Goal: Check status: Check status

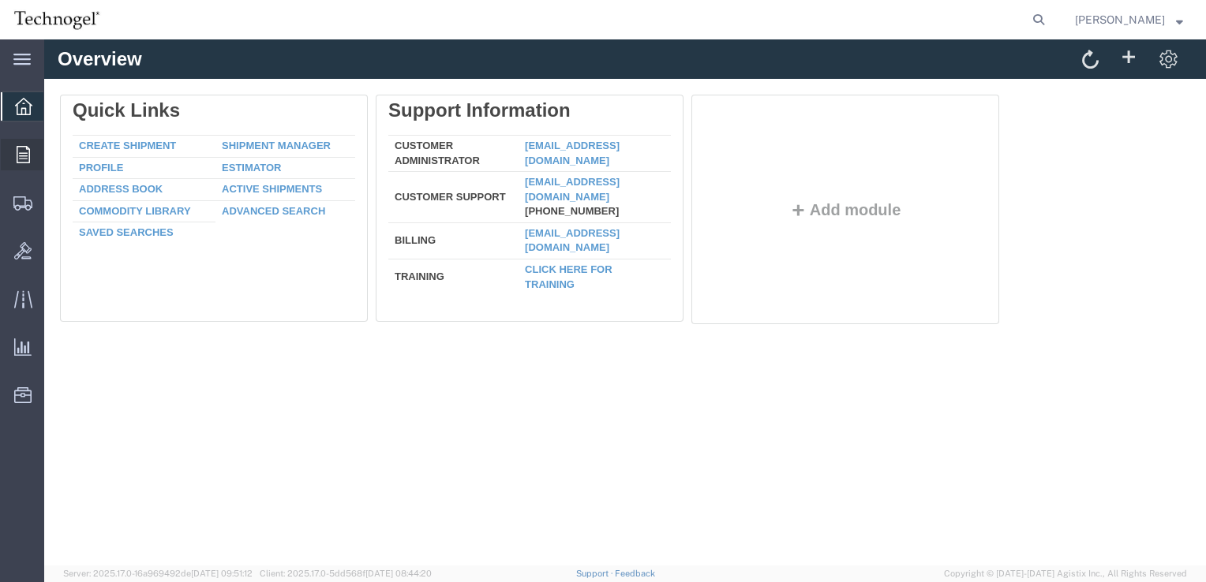
click at [54, 155] on span "Orders" at bounding box center [48, 155] width 11 height 32
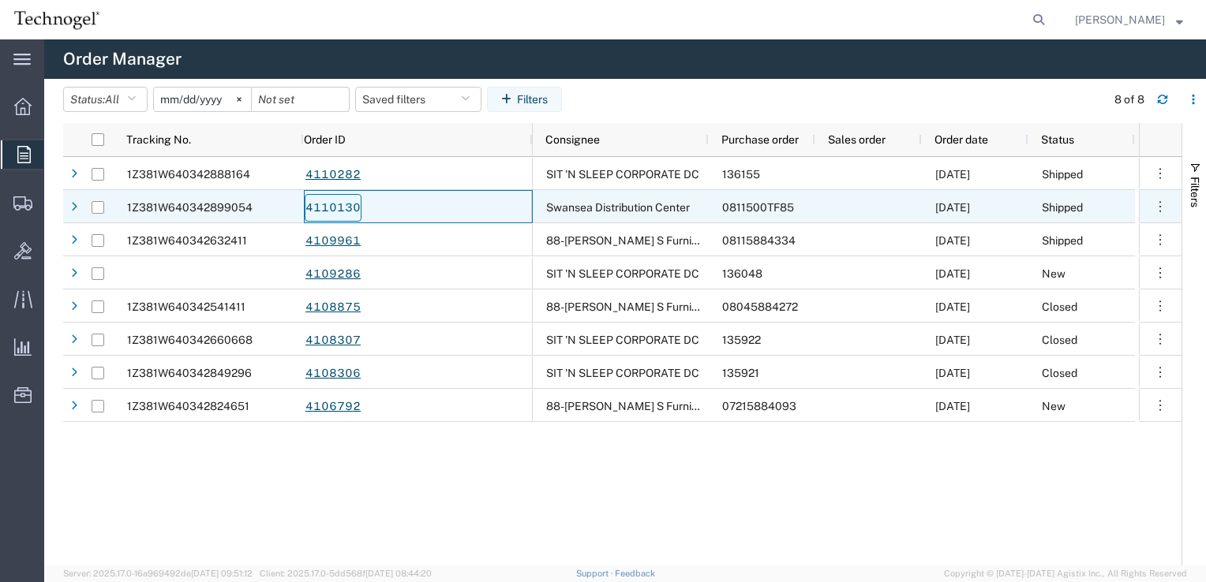
click at [338, 208] on link "4110130" at bounding box center [333, 208] width 57 height 28
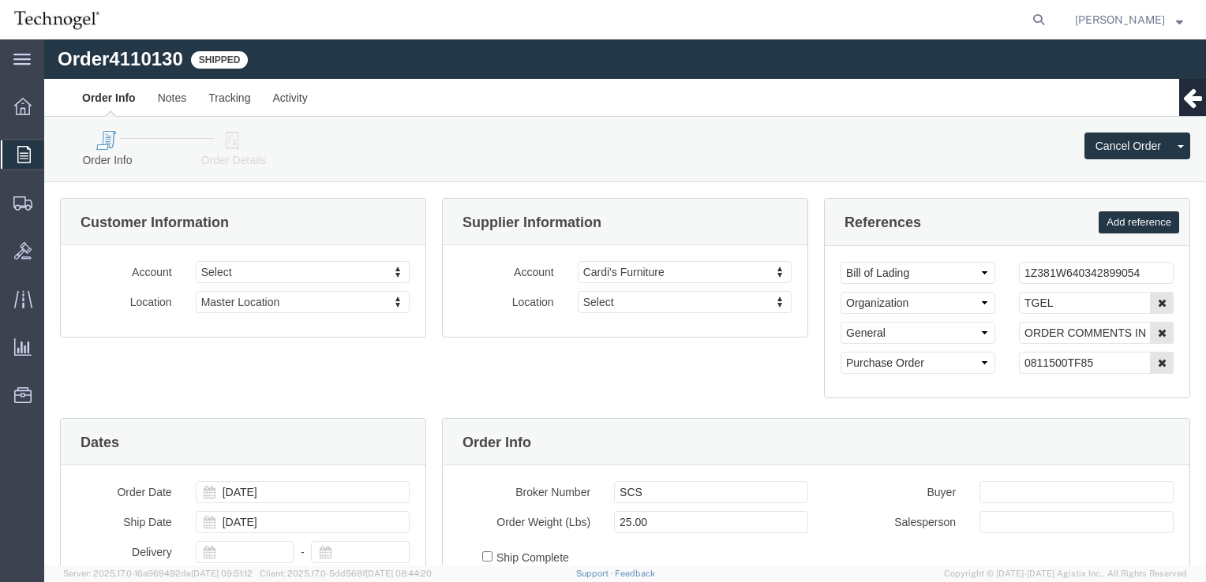
select select
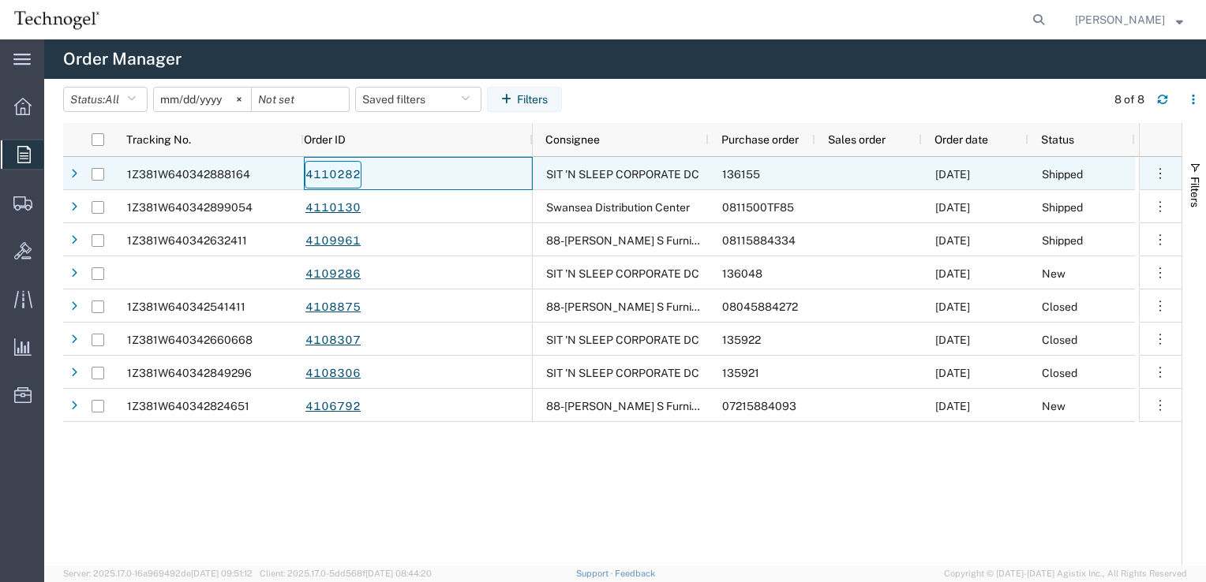
click at [324, 172] on link "4110282" at bounding box center [333, 175] width 57 height 28
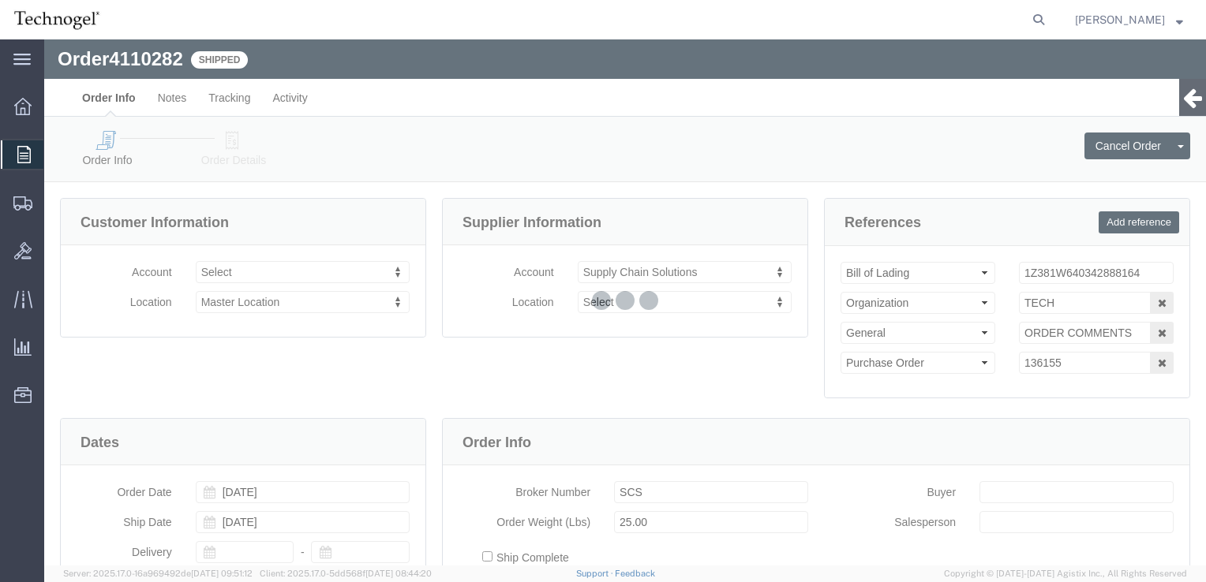
select select
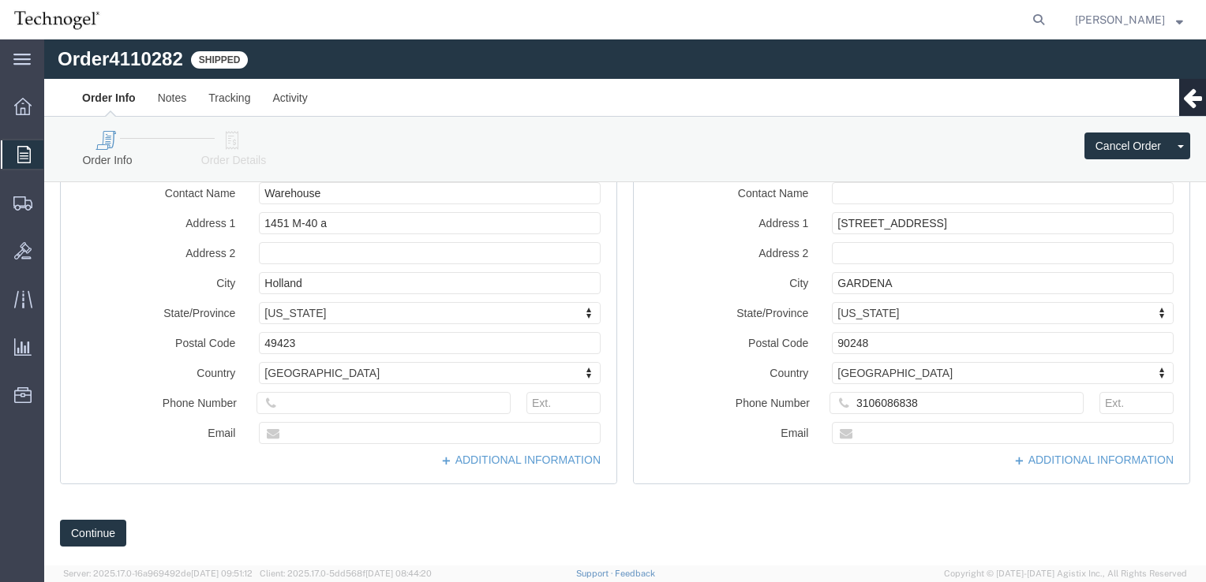
scroll to position [608, 0]
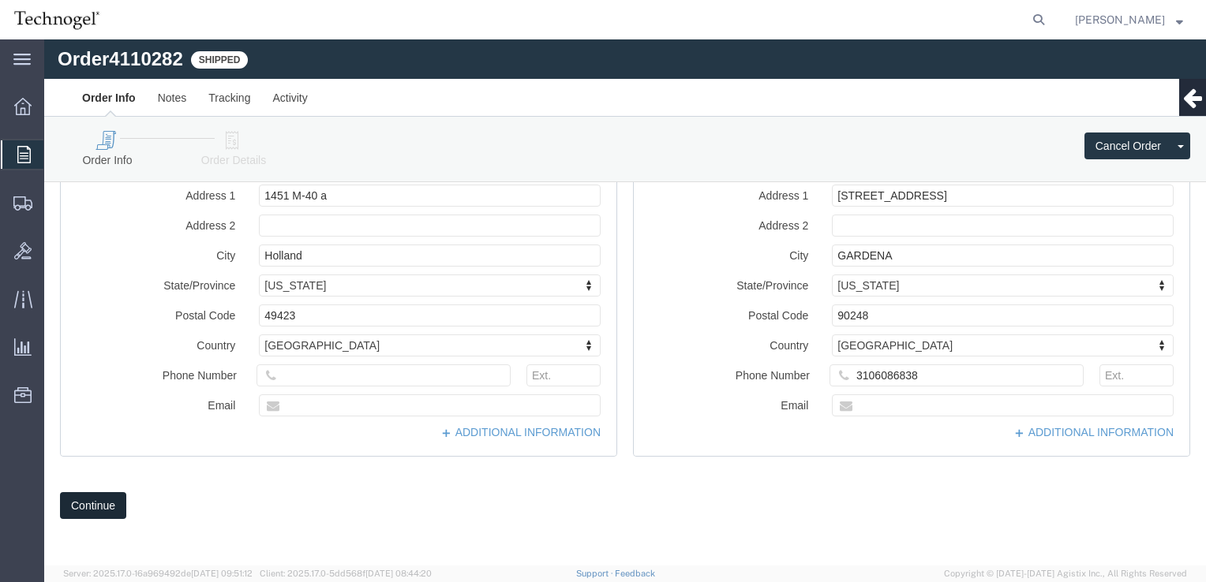
click button "Continue"
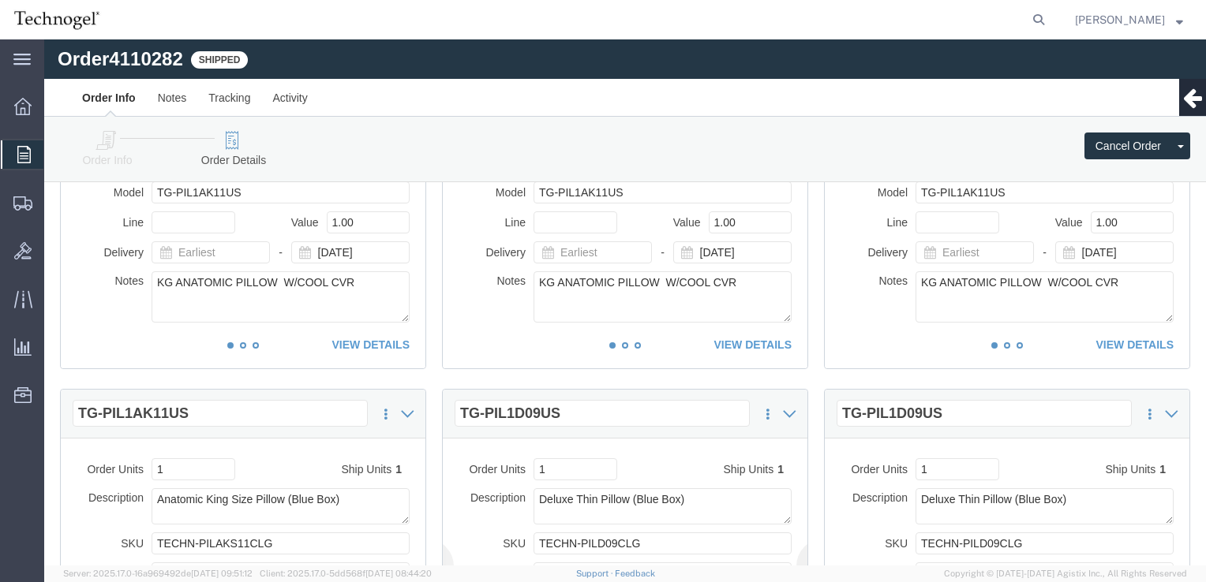
scroll to position [214, 0]
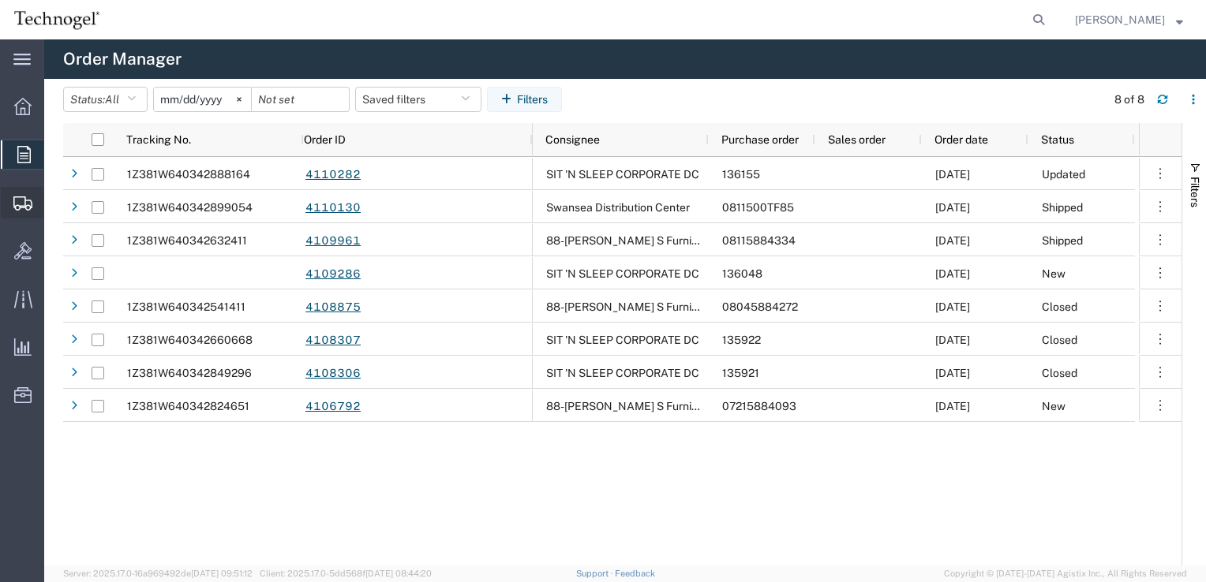
click at [54, 204] on span "Shipments" at bounding box center [48, 203] width 11 height 32
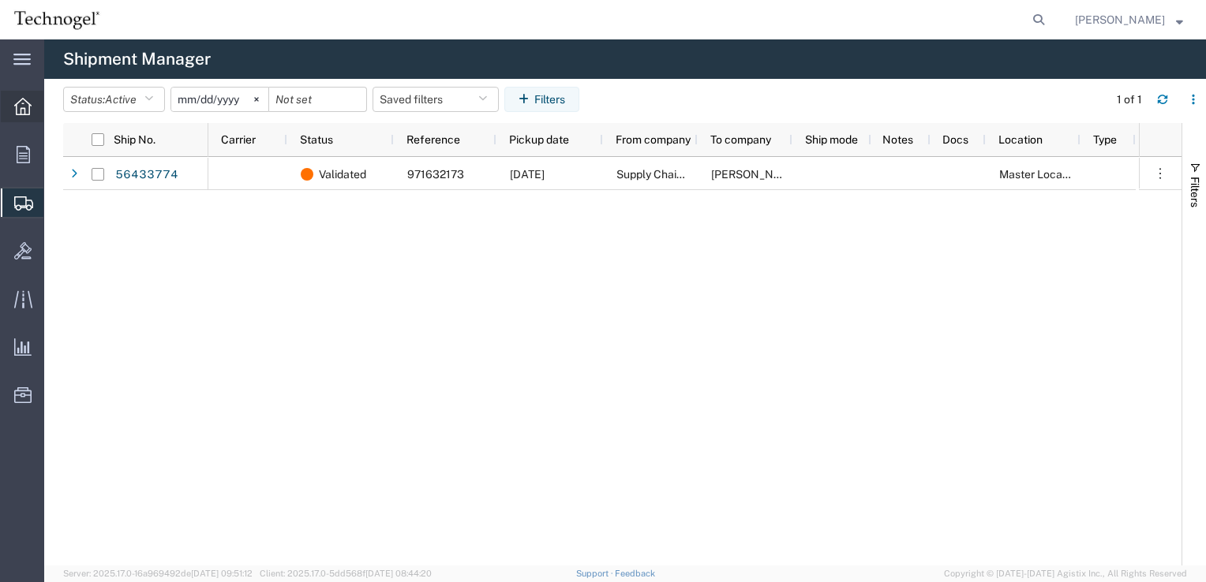
click at [21, 108] on icon at bounding box center [22, 106] width 17 height 17
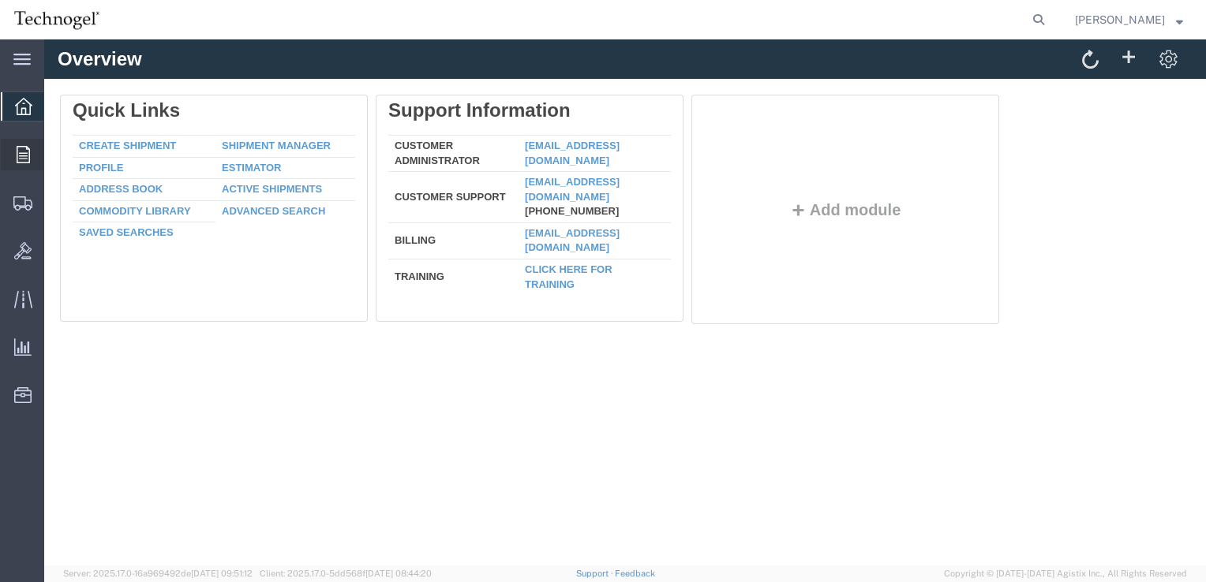
click at [18, 155] on icon at bounding box center [23, 154] width 13 height 17
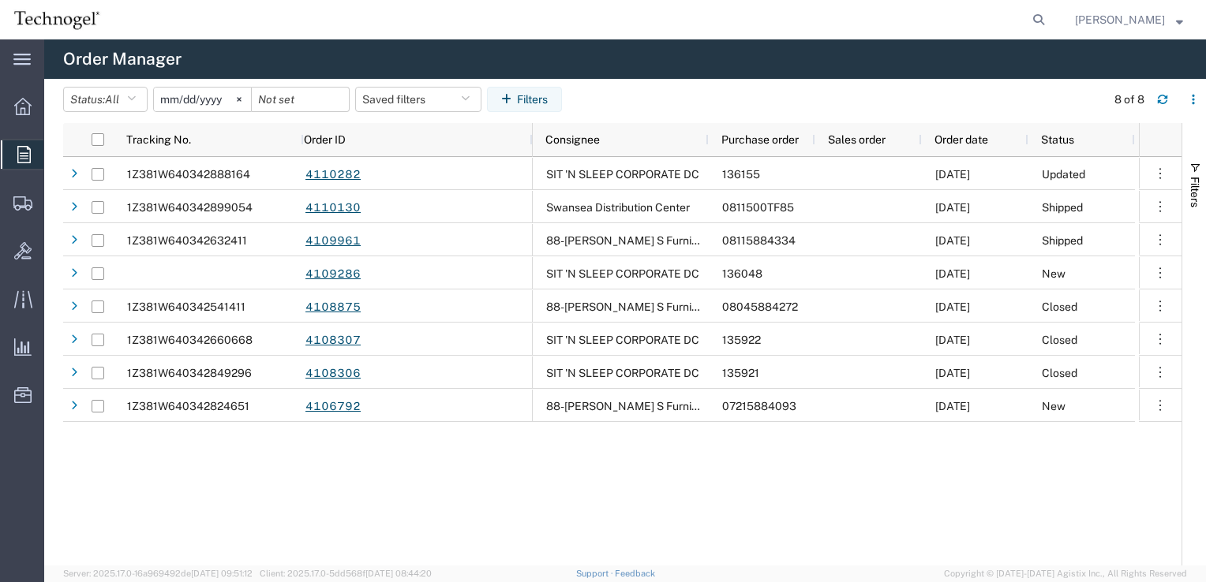
click at [56, 155] on span "Orders" at bounding box center [49, 155] width 13 height 32
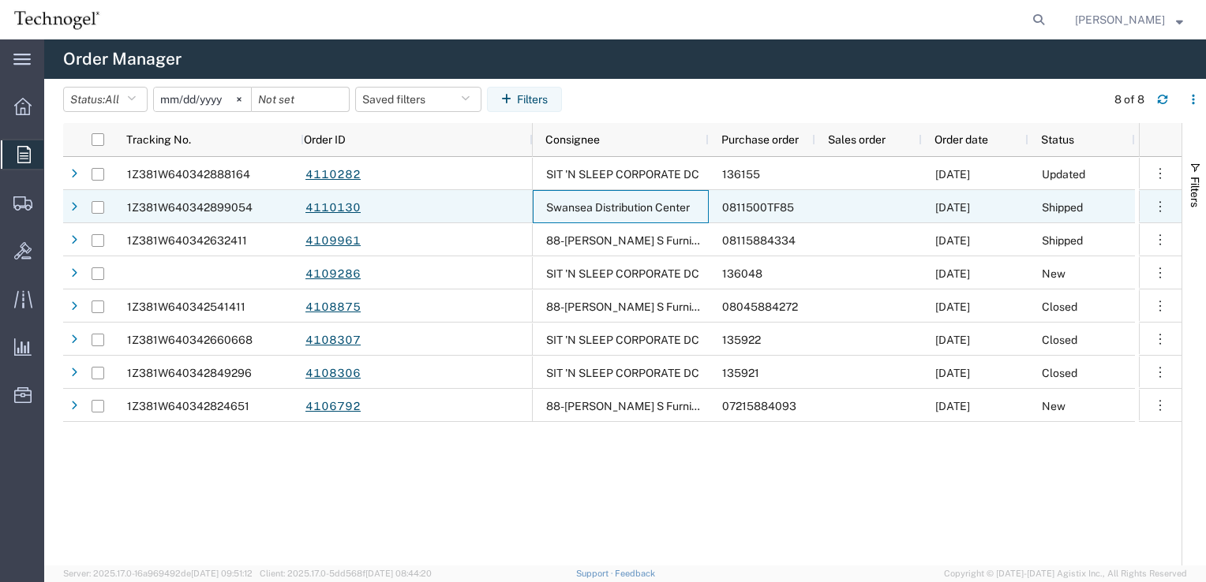
click at [689, 221] on div "Swansea Distribution Center" at bounding box center [621, 206] width 176 height 33
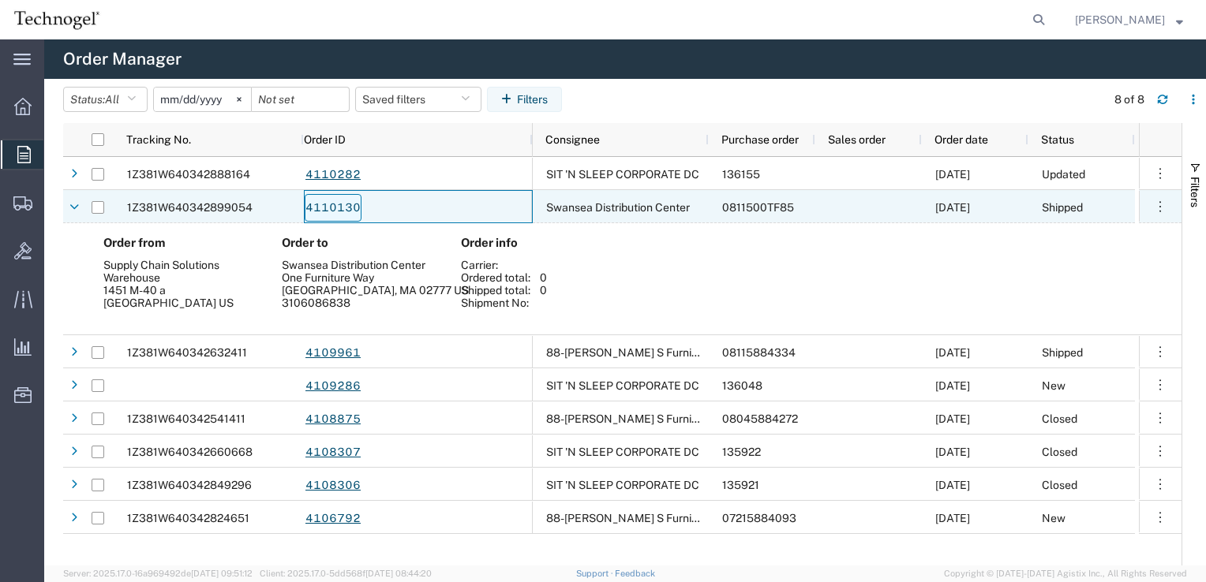
click at [329, 205] on link "4110130" at bounding box center [333, 208] width 57 height 28
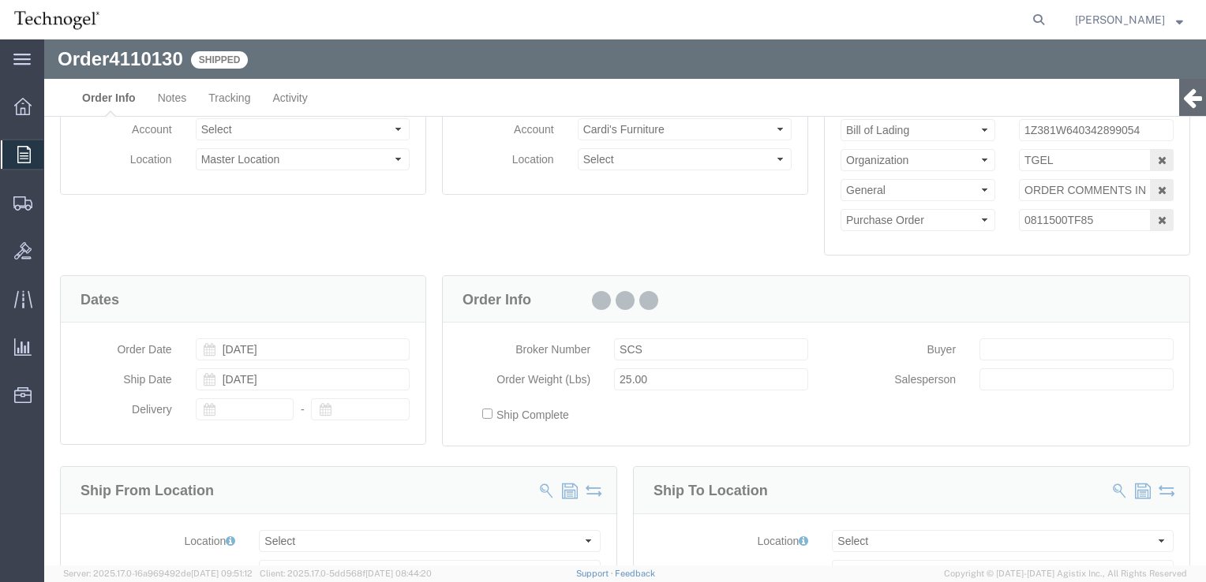
select select
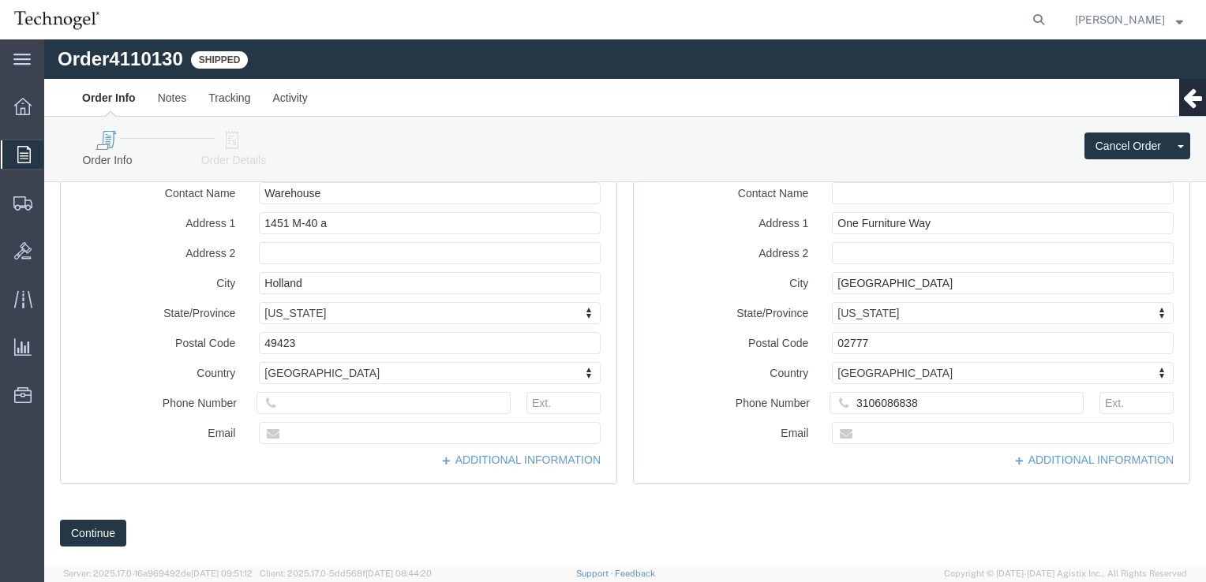
scroll to position [608, 0]
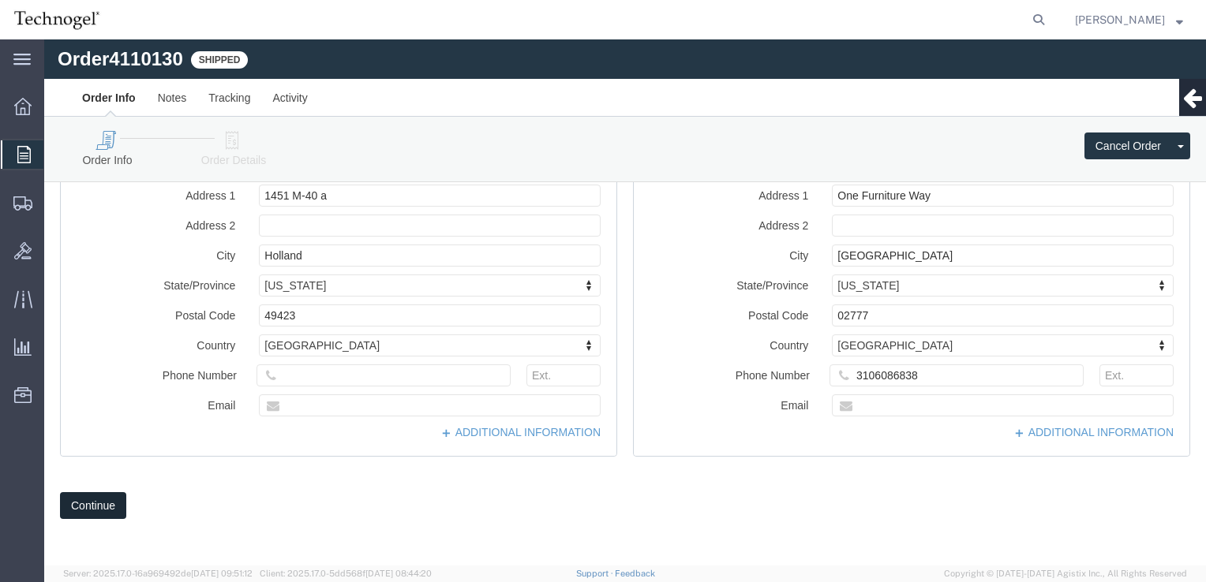
click button "Continue"
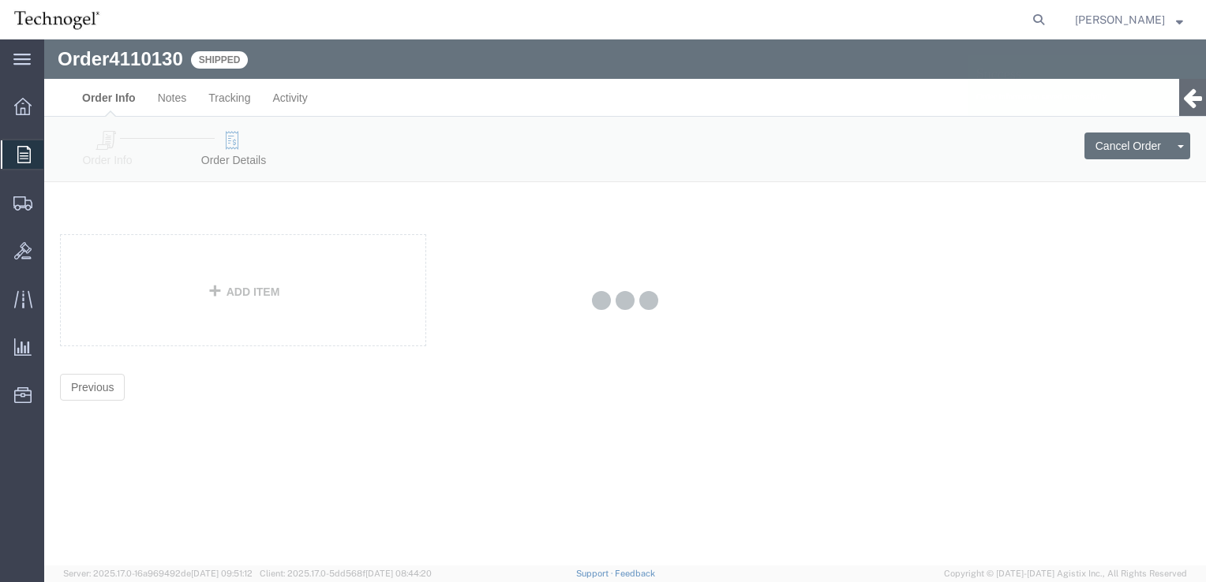
scroll to position [0, 0]
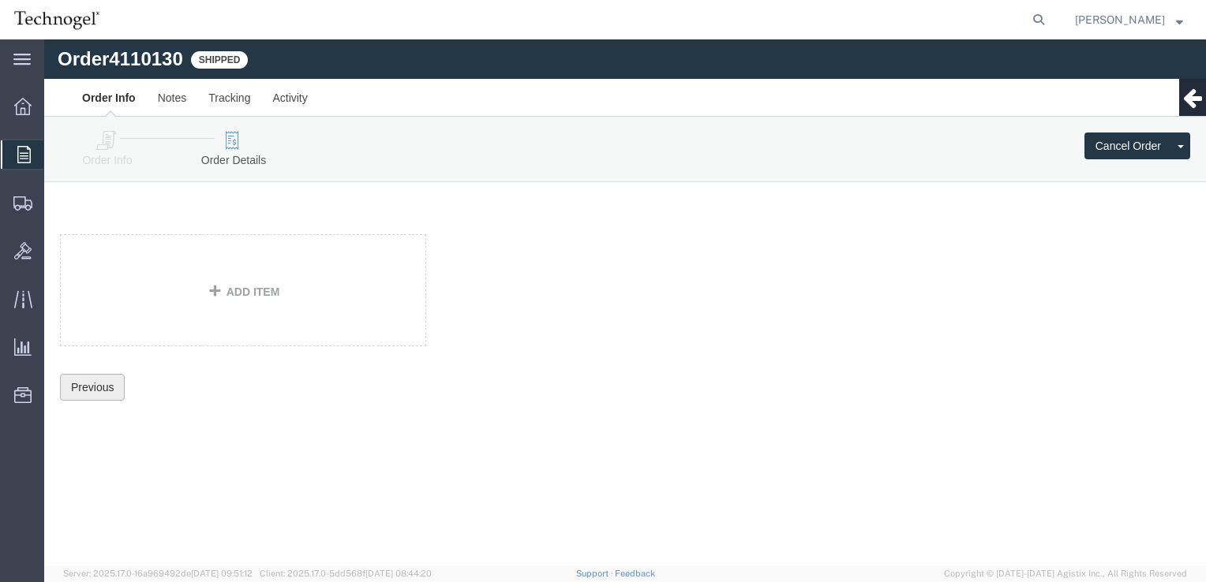
click button "Previous"
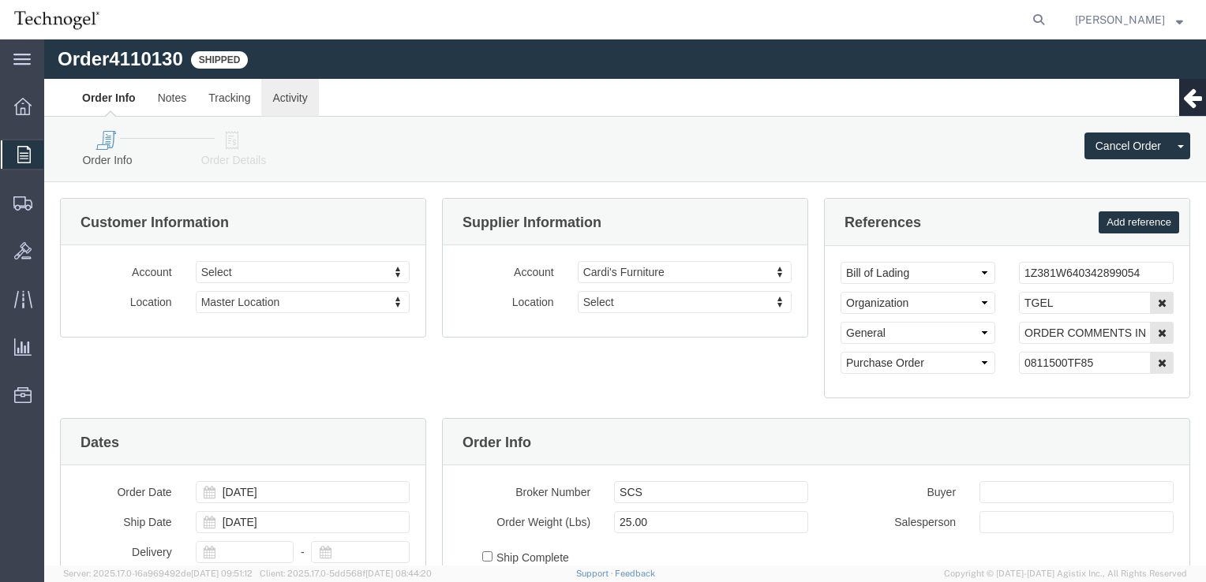
click link "Activity"
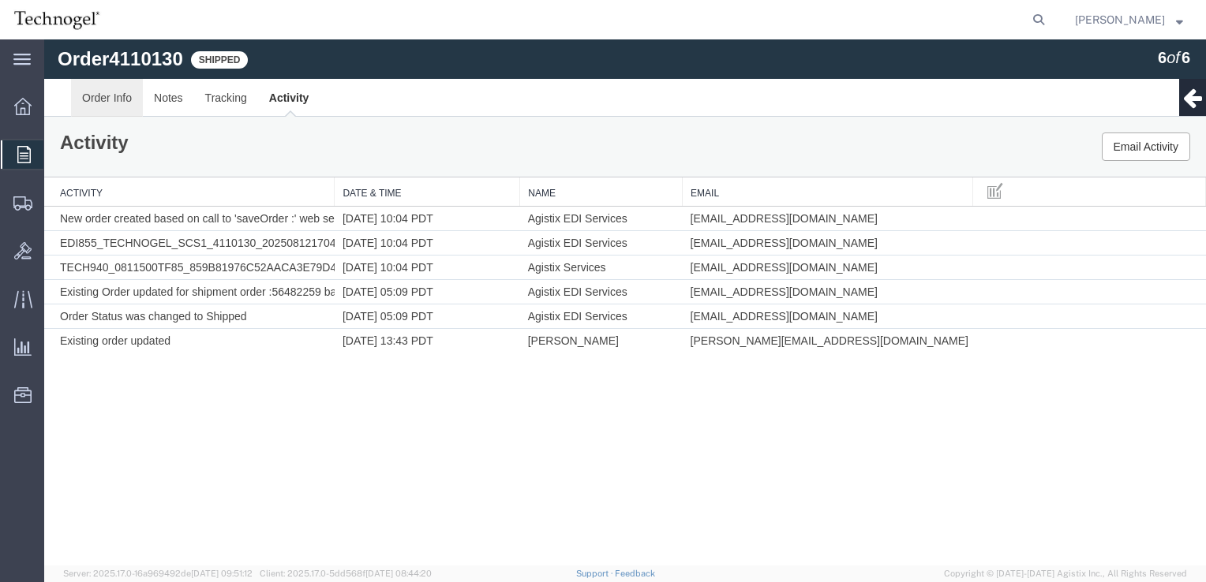
click at [91, 92] on link "Order Info" at bounding box center [107, 98] width 72 height 38
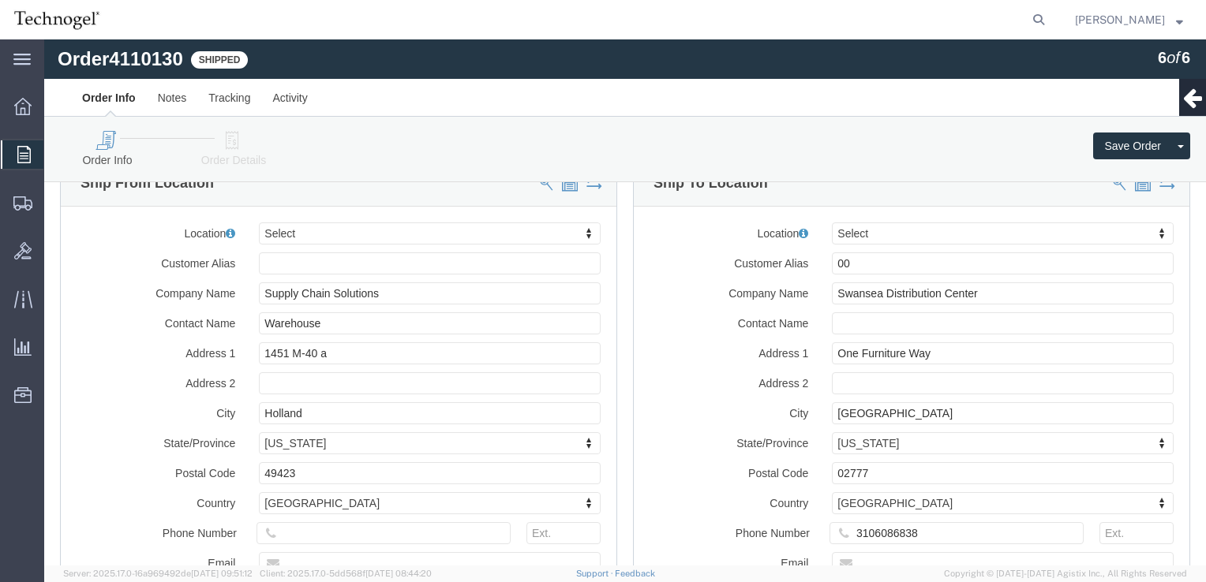
scroll to position [608, 0]
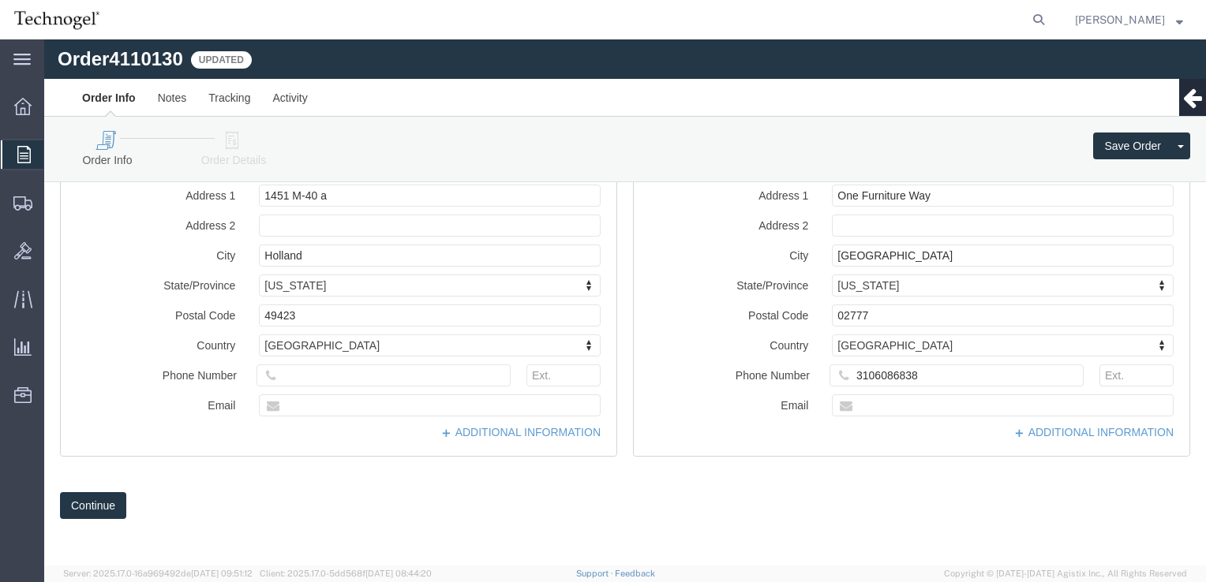
click at [31, 144] on div at bounding box center [23, 154] width 44 height 28
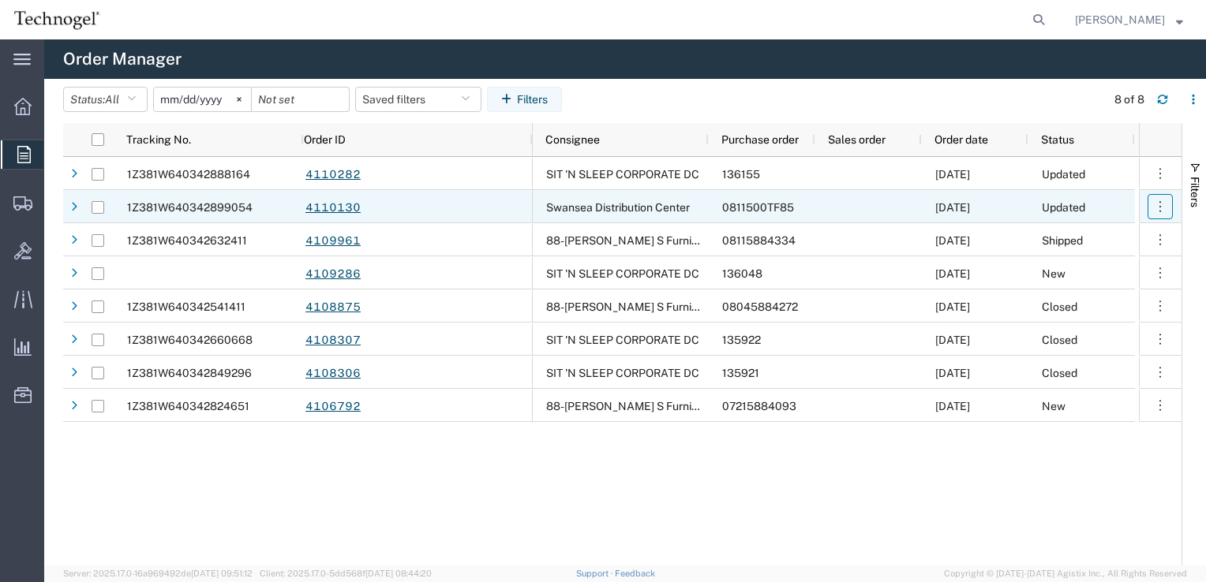
click at [1160, 204] on icon "button" at bounding box center [1160, 207] width 16 height 16
click at [1161, 203] on icon "button" at bounding box center [1160, 207] width 16 height 16
